Goal: Transaction & Acquisition: Purchase product/service

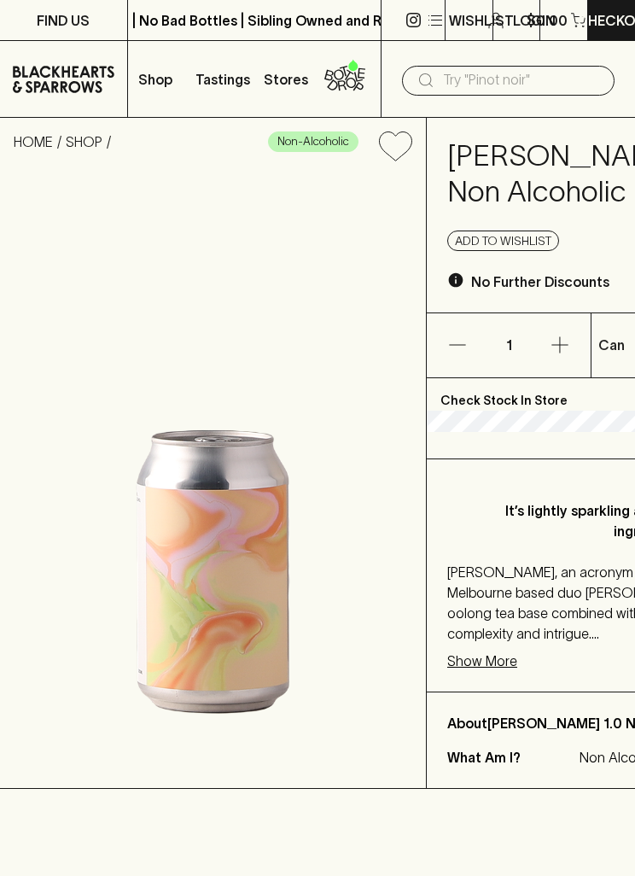
click at [147, 79] on p "Shop" at bounding box center [155, 79] width 34 height 20
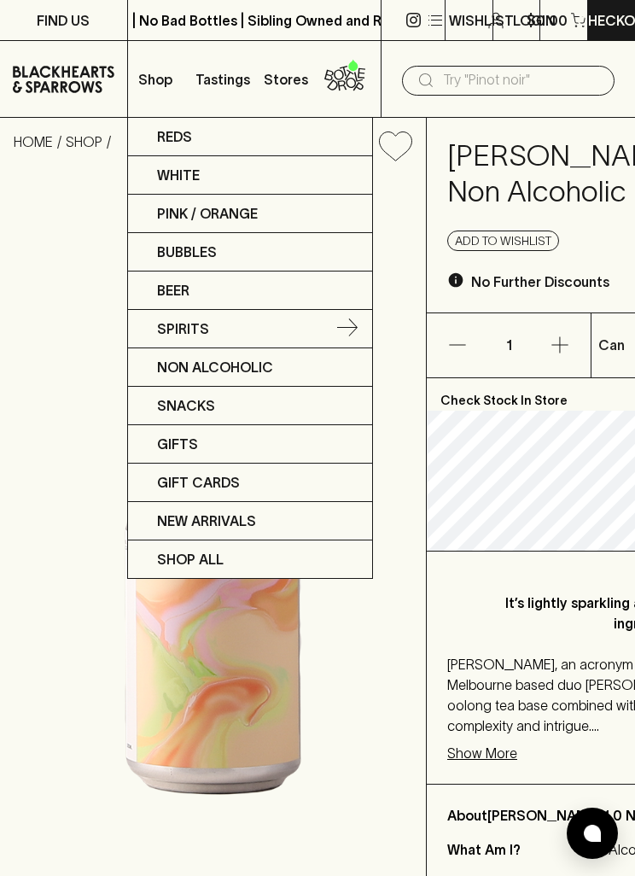
click at [195, 325] on p "Spirits" at bounding box center [183, 328] width 52 height 20
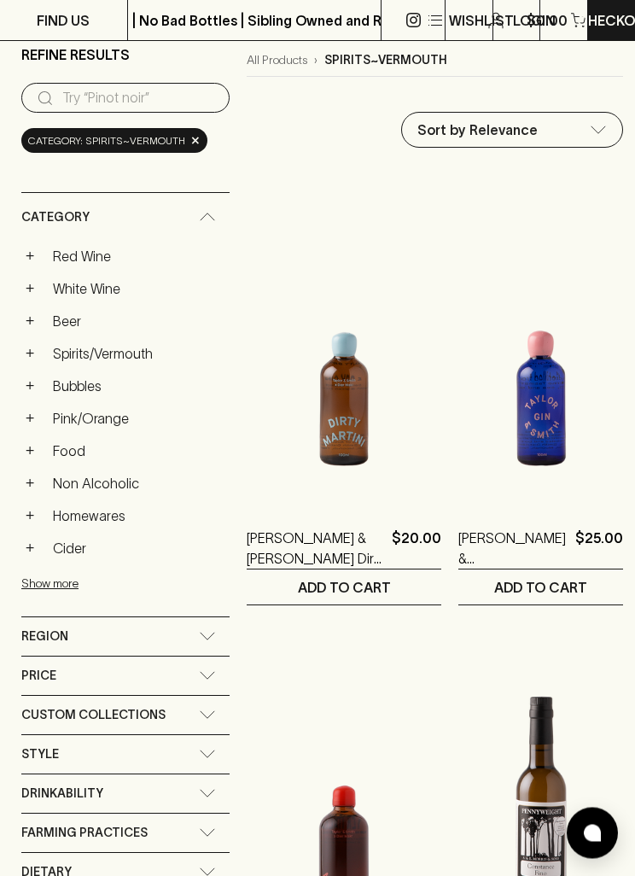
scroll to position [141, 0]
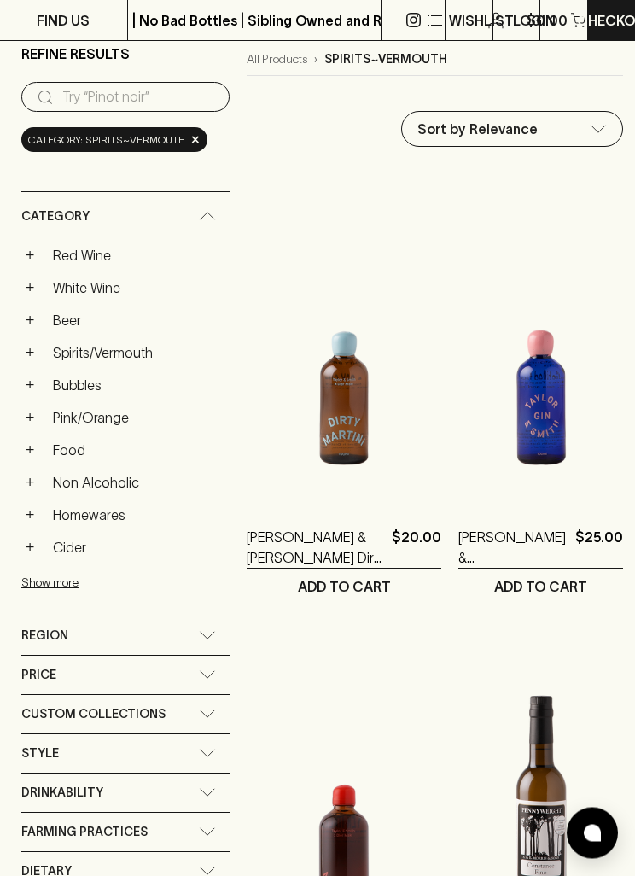
click at [135, 357] on link "Spirits/Vermouth" at bounding box center [137, 353] width 184 height 29
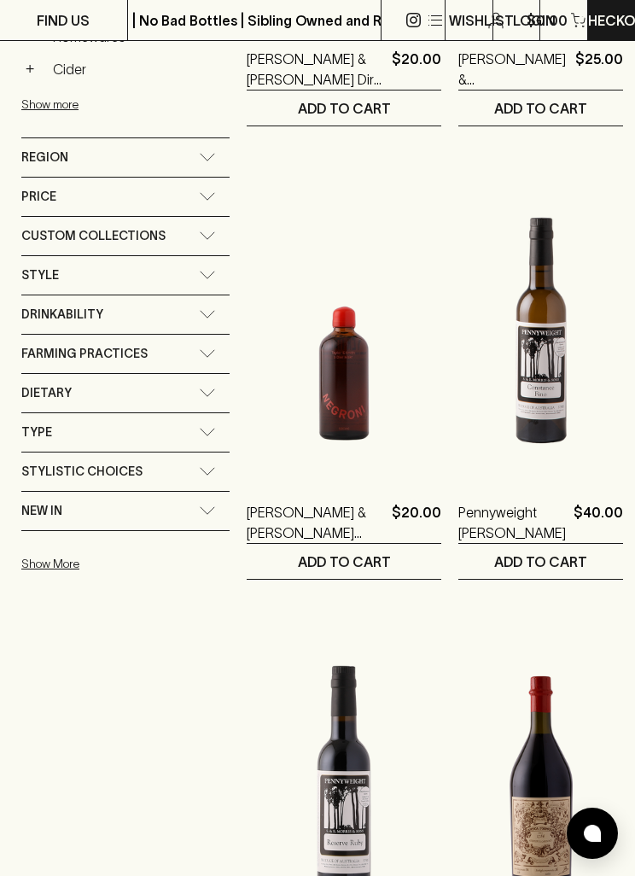
scroll to position [463, 0]
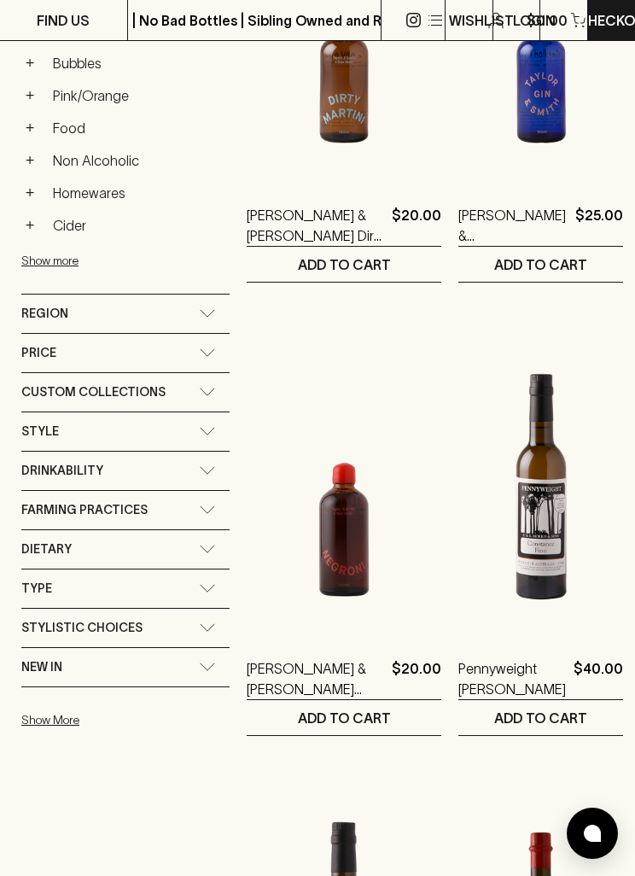
click at [34, 434] on span "Style" at bounding box center [40, 431] width 38 height 21
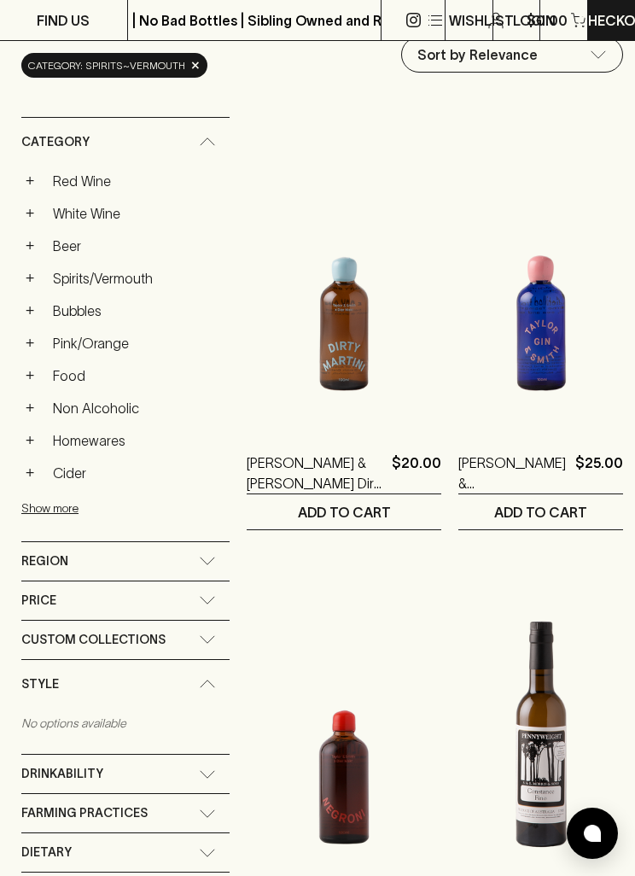
scroll to position [213, 0]
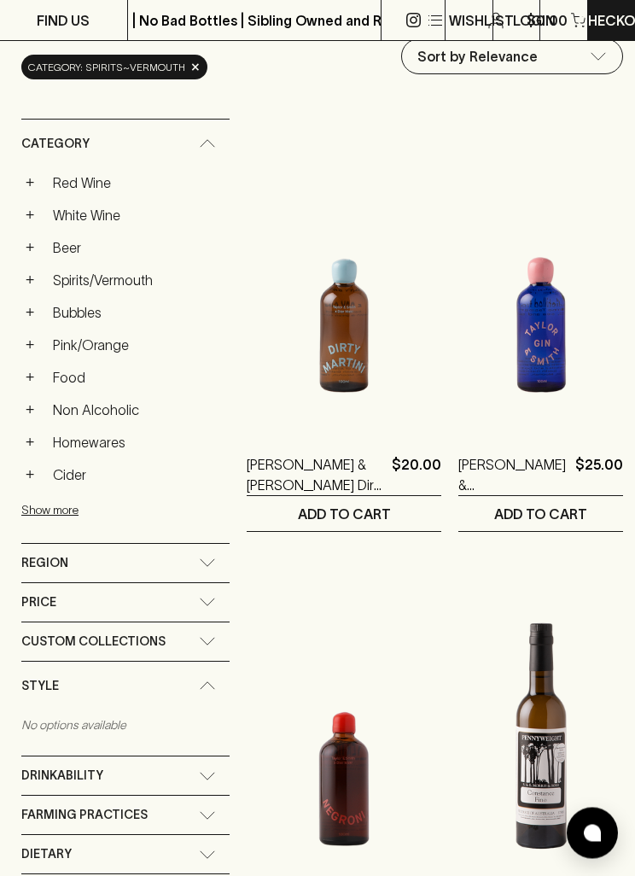
click at [30, 277] on button "+" at bounding box center [29, 280] width 17 height 17
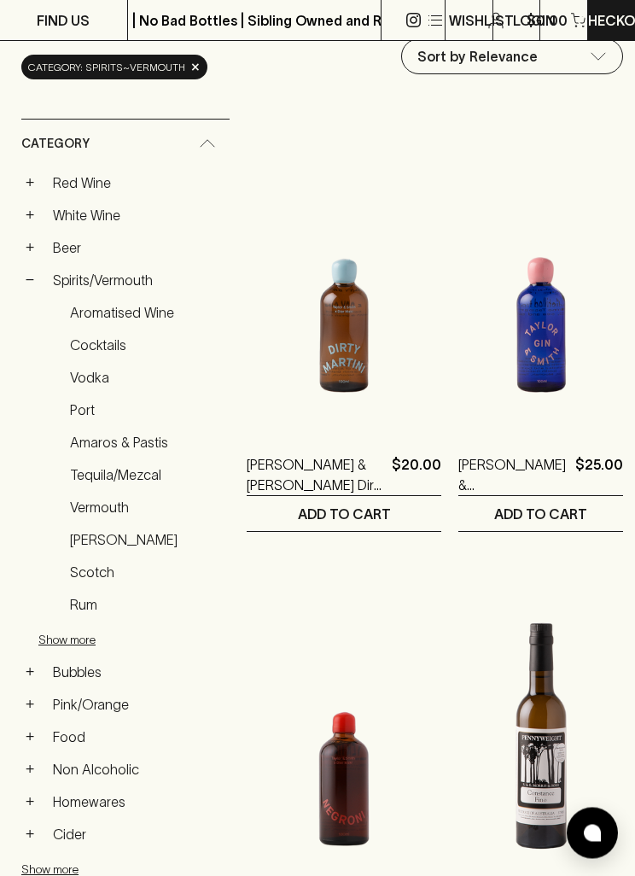
scroll to position [214, 0]
click at [84, 572] on link "Scotch" at bounding box center [145, 571] width 167 height 29
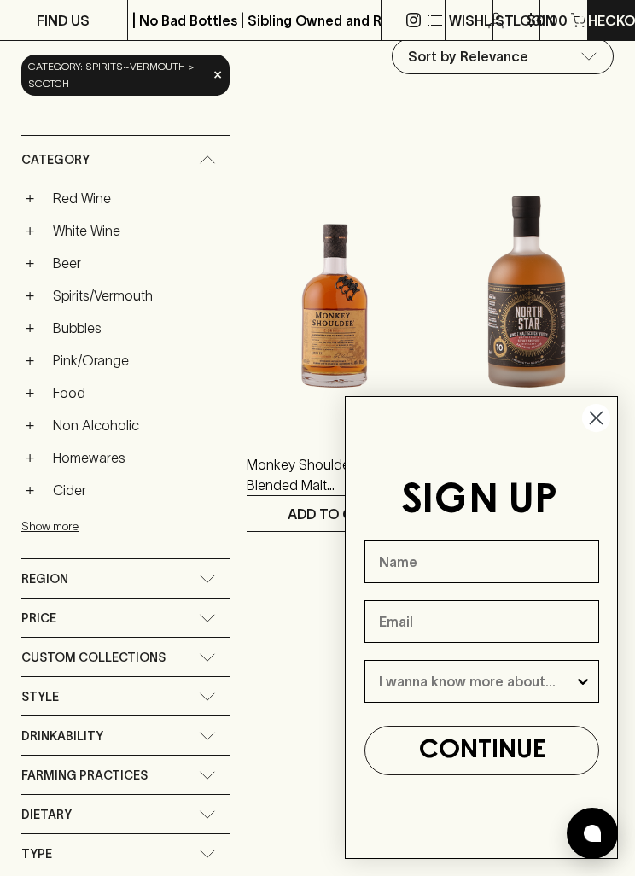
click at [597, 425] on circle "Close dialog" at bounding box center [596, 418] width 28 height 28
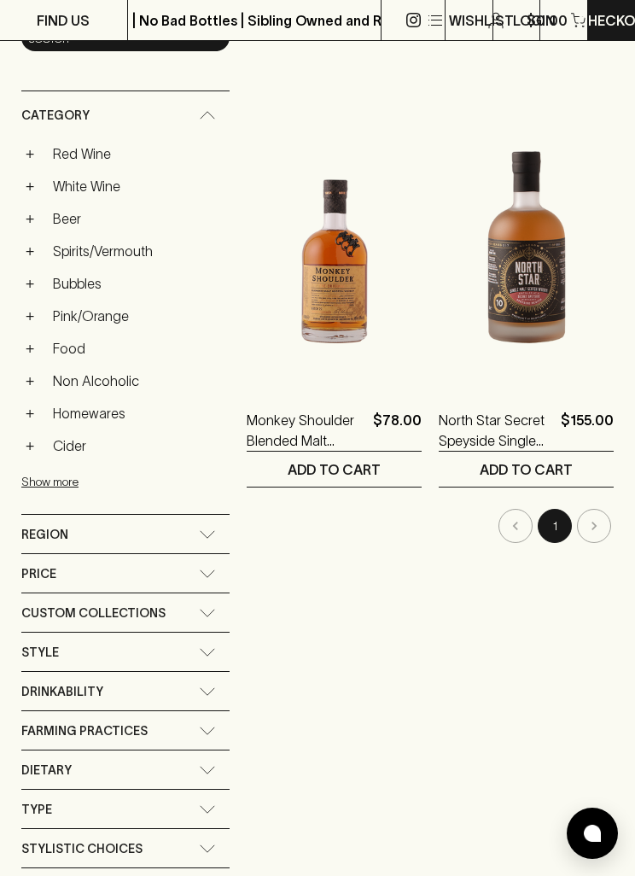
scroll to position [242, 0]
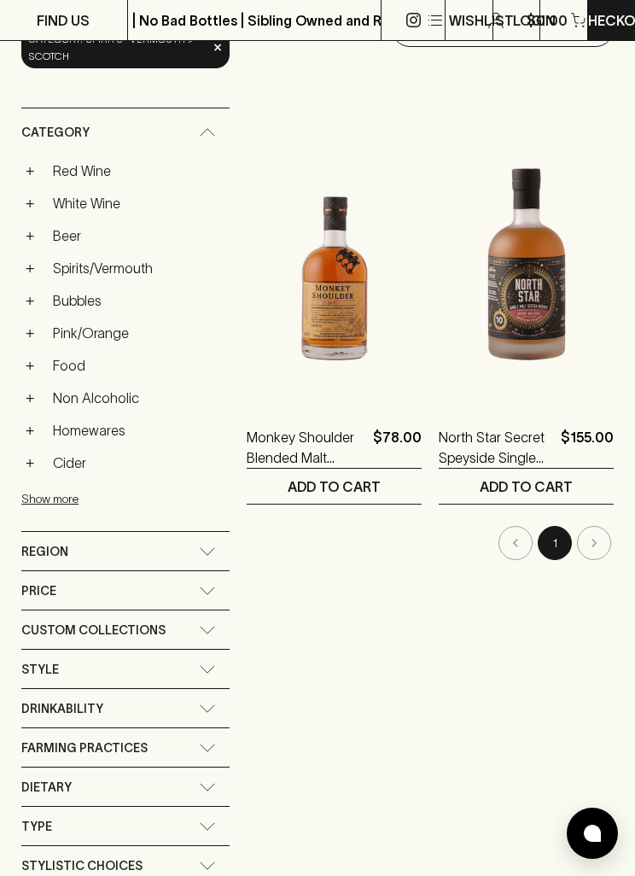
click at [26, 269] on button "+" at bounding box center [29, 267] width 17 height 17
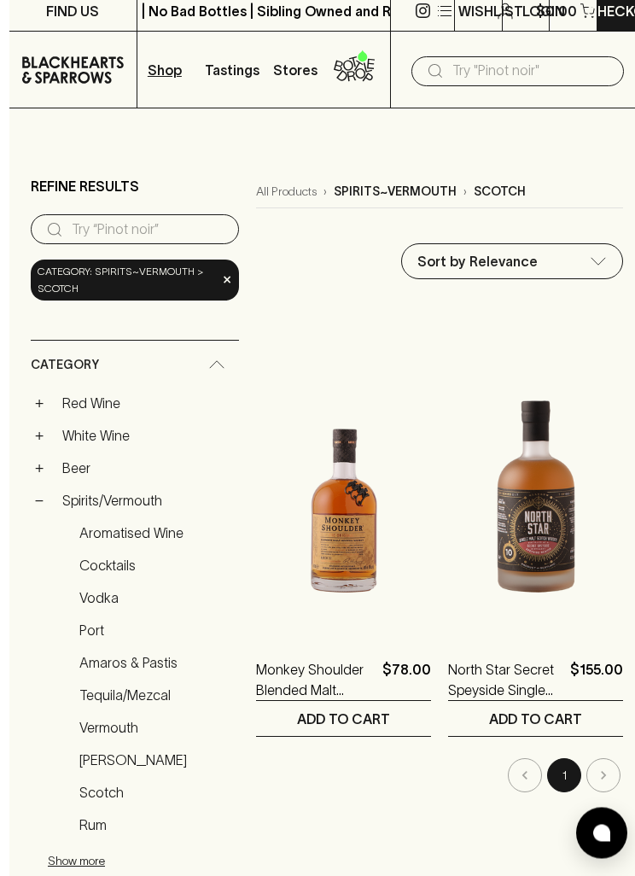
scroll to position [9, 0]
